Goal: Information Seeking & Learning: Learn about a topic

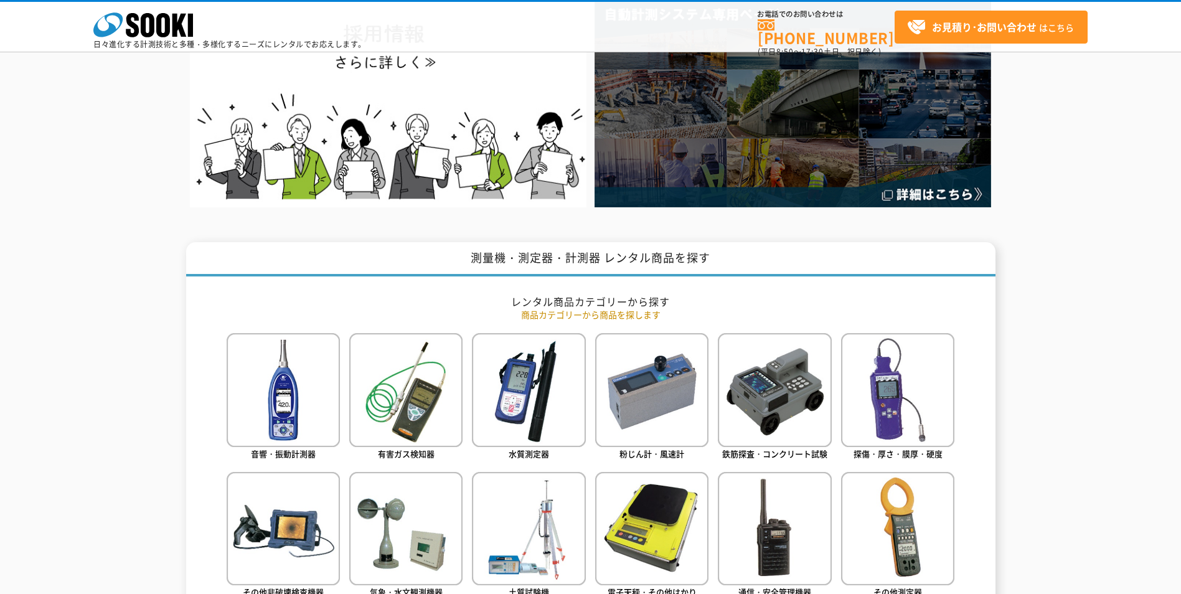
scroll to position [311, 0]
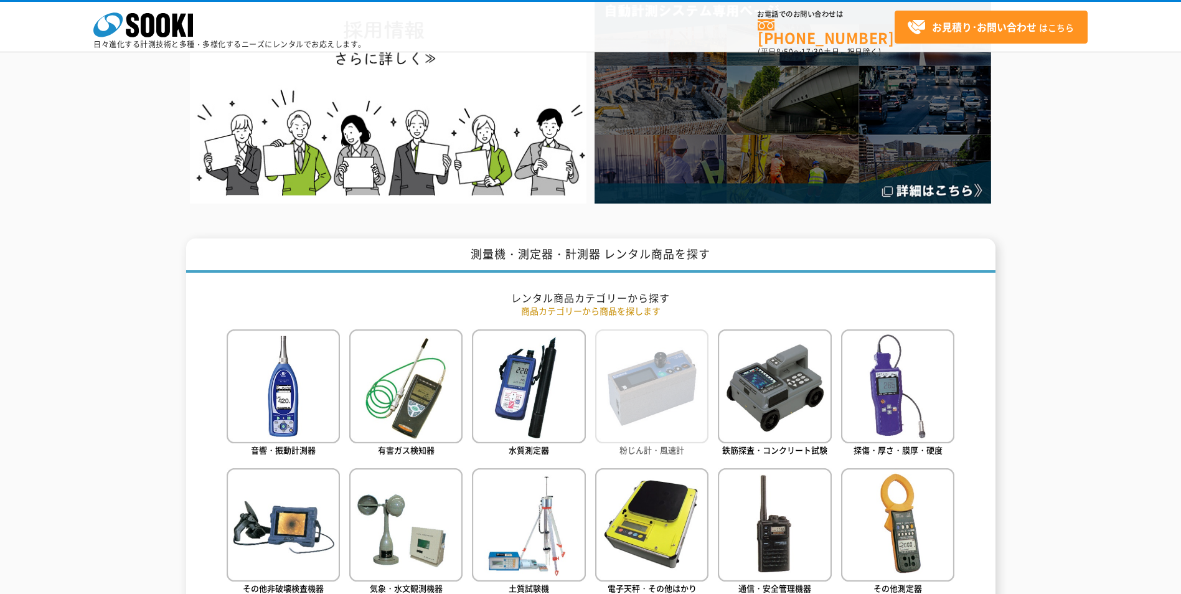
click at [642, 421] on img at bounding box center [651, 385] width 113 height 113
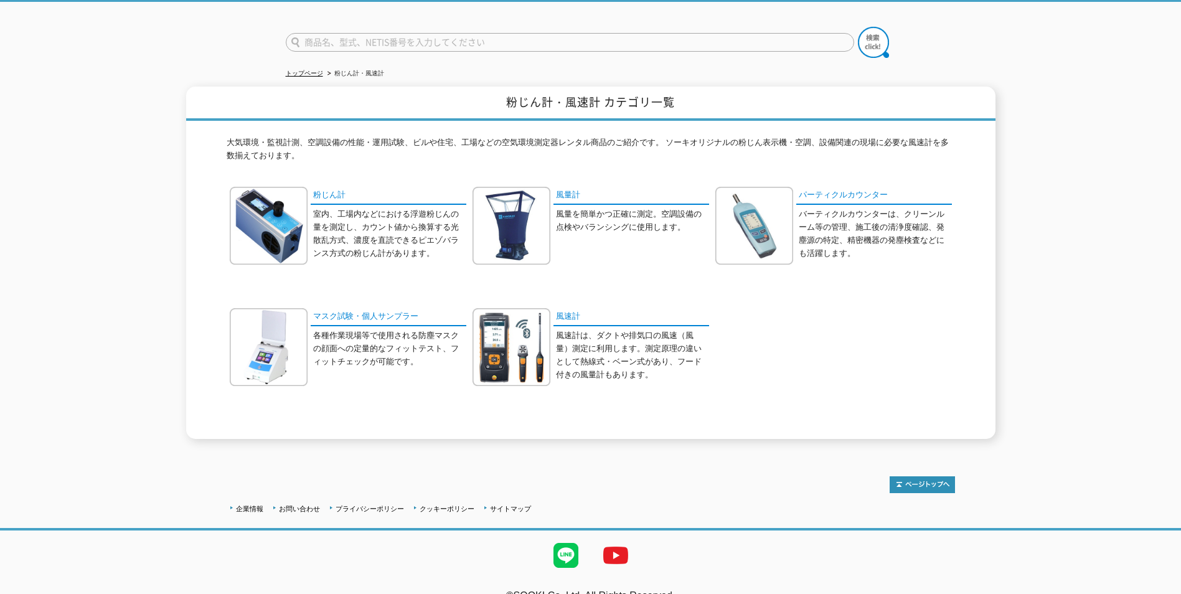
scroll to position [93, 0]
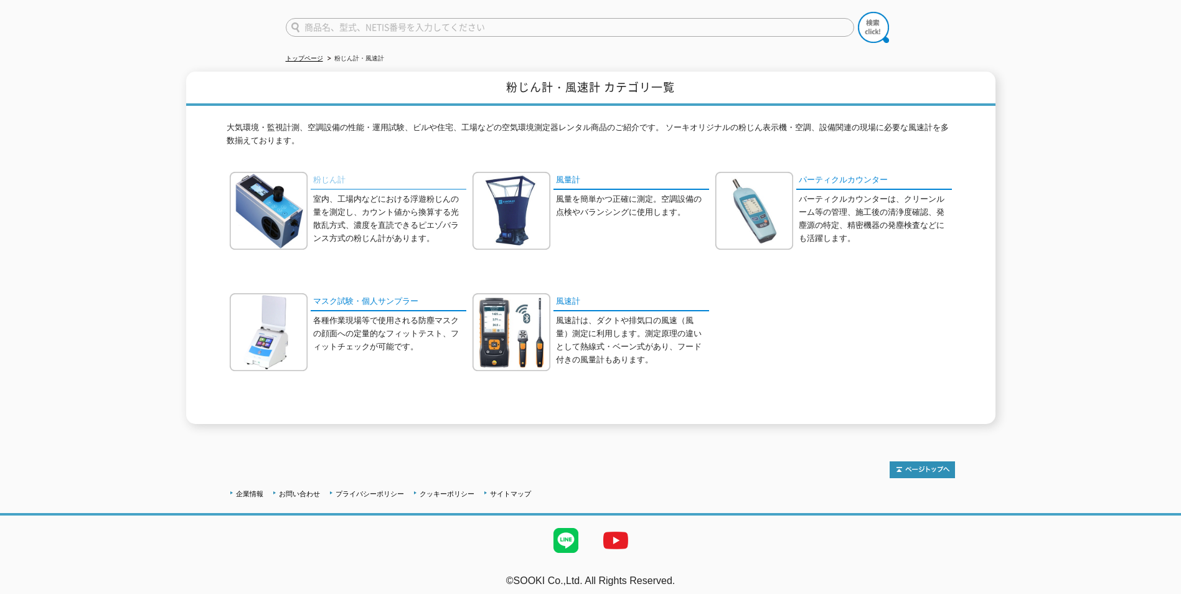
click at [323, 174] on link "粉じん計" at bounding box center [389, 181] width 156 height 18
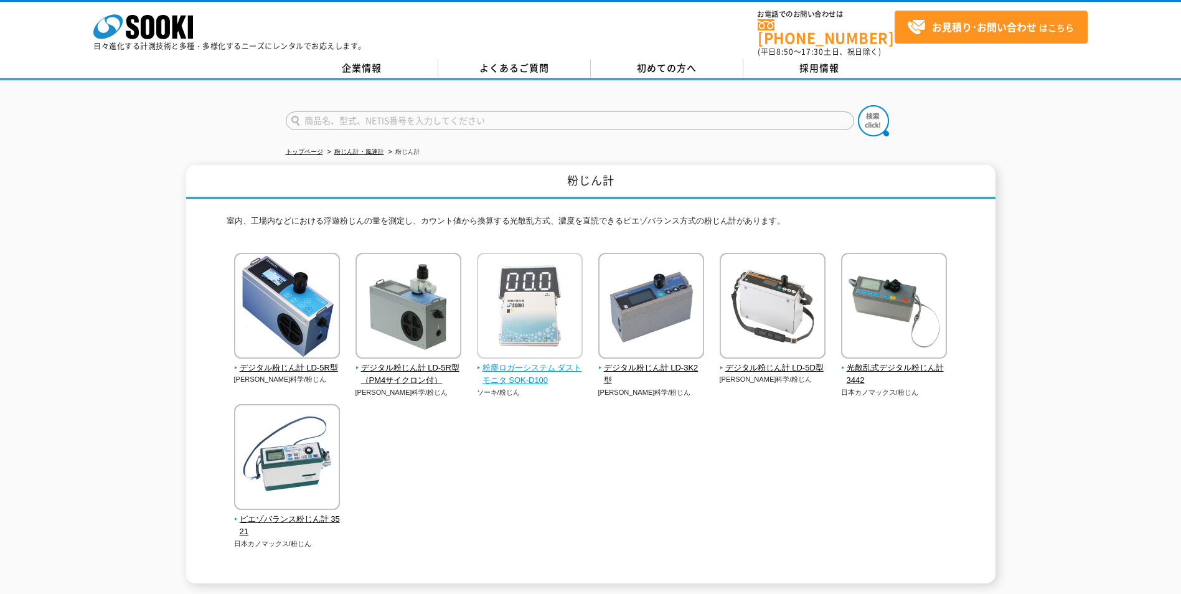
click at [524, 362] on span "粉塵ロガーシステム ダストモニタ SOK-D100" at bounding box center [530, 375] width 106 height 26
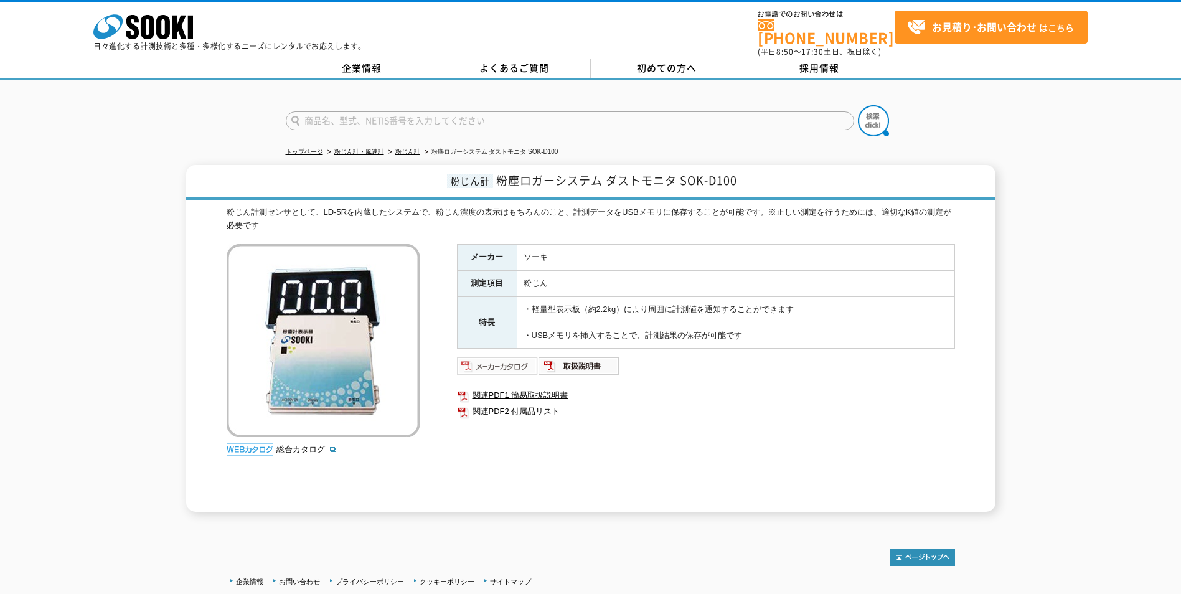
click at [517, 359] on img at bounding box center [498, 366] width 82 height 20
click at [1066, 198] on div "粉じん計 粉塵ロガーシステム ダストモニタ SOK-D100 粉じん計測センサとして、LD-5Rを内蔵したシステムで、粉じん濃度の表示はもちろんのこと、計測デ…" at bounding box center [590, 338] width 1181 height 347
